Goal: Information Seeking & Learning: Check status

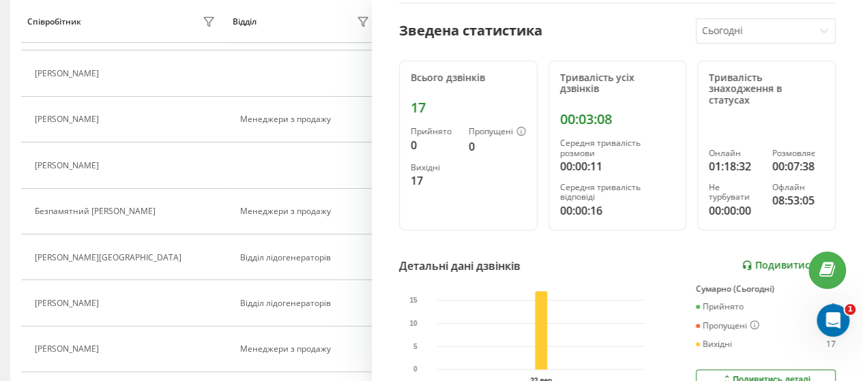
click at [745, 261] on link "Подивитись звіт" at bounding box center [789, 266] width 94 height 12
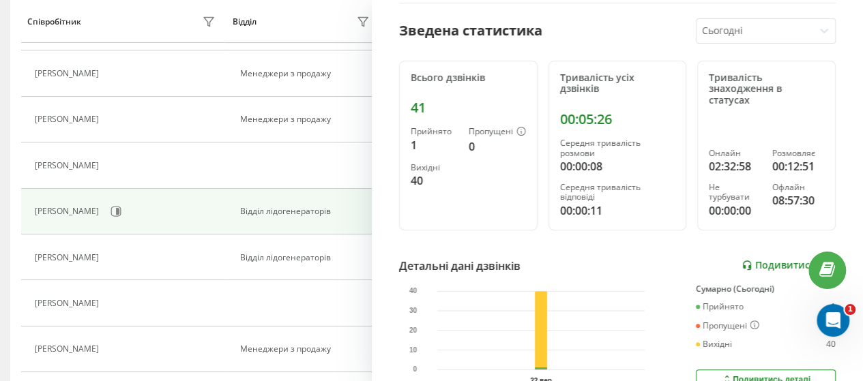
click at [771, 265] on link "Подивитись звіт" at bounding box center [789, 266] width 94 height 12
